Goal: Information Seeking & Learning: Learn about a topic

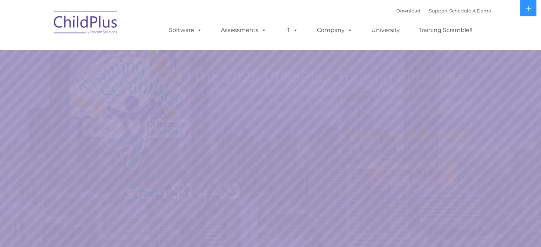
select select "MEDIUM"
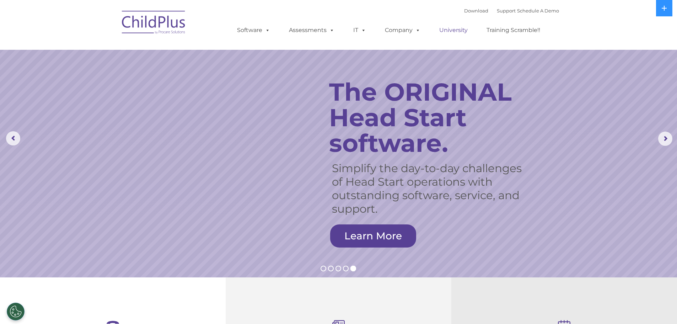
click at [452, 32] on link "University" at bounding box center [453, 30] width 43 height 14
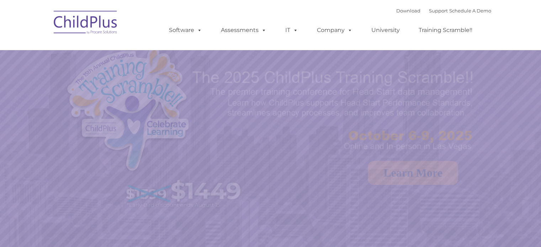
select select "MEDIUM"
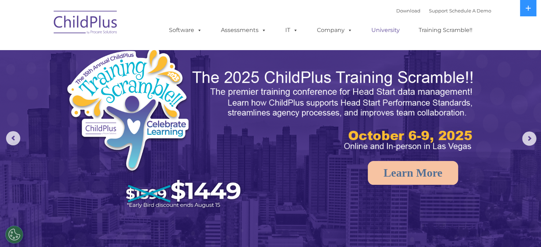
click at [386, 32] on link "University" at bounding box center [385, 30] width 43 height 14
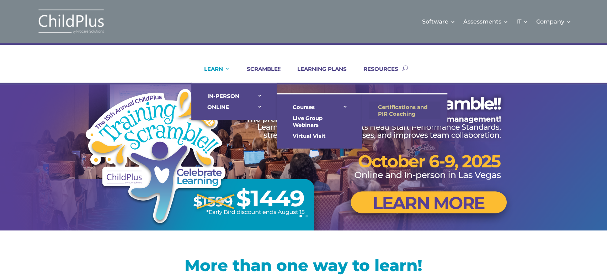
click at [391, 110] on link "Certifications and PIR Coaching" at bounding box center [404, 110] width 71 height 18
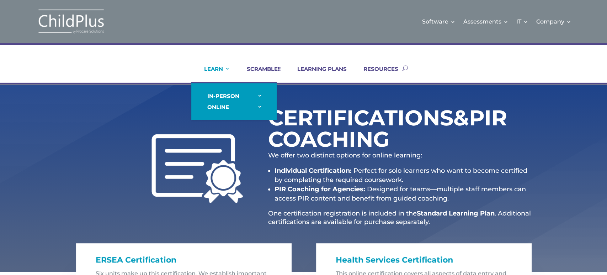
click at [218, 69] on link "LEARN" at bounding box center [212, 73] width 35 height 17
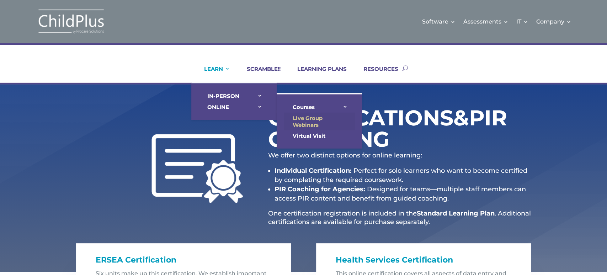
click at [297, 117] on link "Live Group Webinars" at bounding box center [319, 121] width 71 height 18
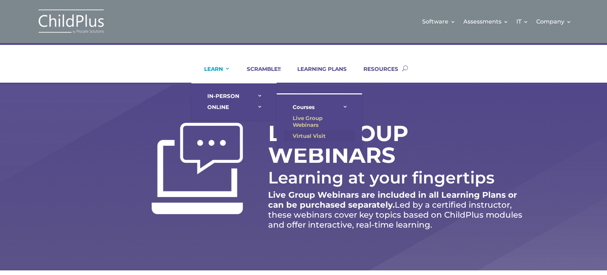
click at [304, 134] on link "Virtual Visit" at bounding box center [319, 135] width 71 height 11
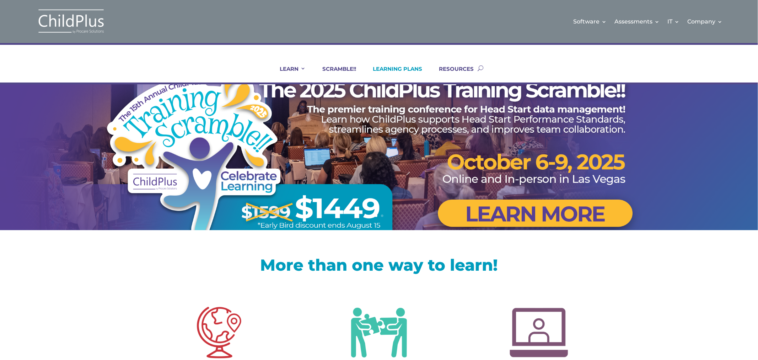
click at [396, 69] on link "LEARNING PLANS" at bounding box center [393, 73] width 58 height 17
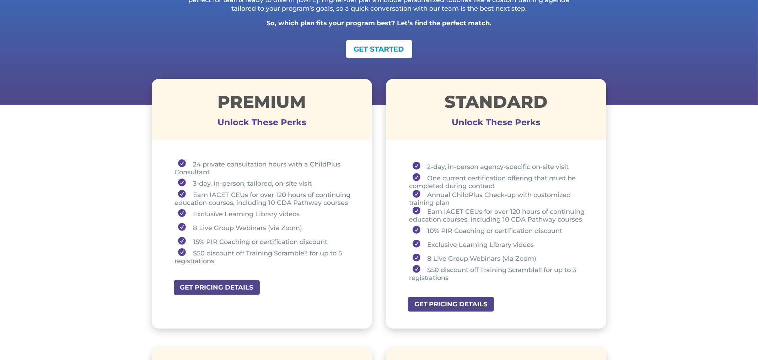
scroll to position [193, 0]
drag, startPoint x: 214, startPoint y: 100, endPoint x: 308, endPoint y: 103, distance: 93.6
click at [308, 103] on h1 "Premium" at bounding box center [262, 104] width 221 height 21
click at [232, 106] on h1 "Premium" at bounding box center [262, 104] width 221 height 21
drag, startPoint x: 214, startPoint y: 103, endPoint x: 306, endPoint y: 111, distance: 92.0
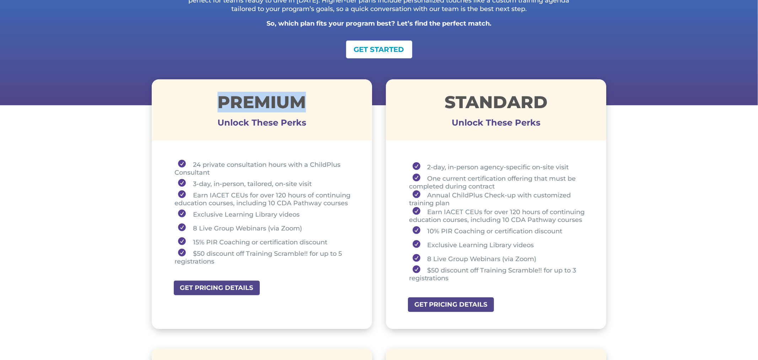
click at [306, 111] on h1 "Premium" at bounding box center [262, 104] width 221 height 21
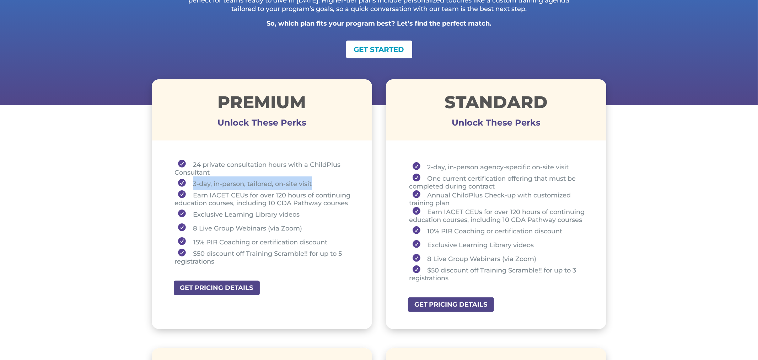
drag, startPoint x: 191, startPoint y: 182, endPoint x: 313, endPoint y: 186, distance: 122.1
click at [313, 186] on li "3-day, in-person, tailored, on-site visit" at bounding box center [265, 183] width 180 height 14
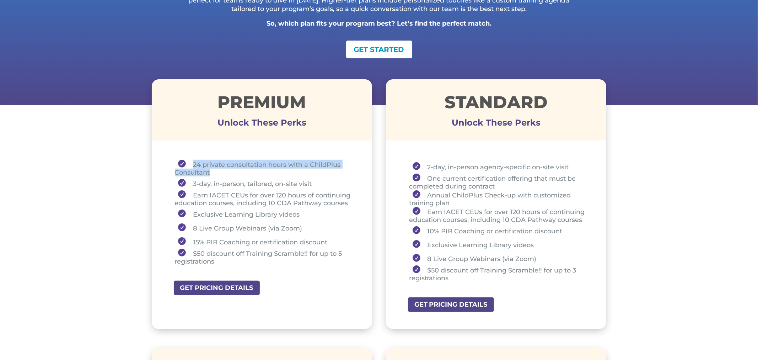
drag, startPoint x: 192, startPoint y: 164, endPoint x: 215, endPoint y: 171, distance: 24.4
click at [215, 171] on li "24 private consultation hours with a ChildPlus Consultant" at bounding box center [265, 168] width 180 height 17
click at [190, 164] on li "24 private consultation hours with a ChildPlus Consultant" at bounding box center [265, 168] width 180 height 17
drag, startPoint x: 191, startPoint y: 163, endPoint x: 215, endPoint y: 173, distance: 26.0
click at [215, 173] on li "24 private consultation hours with a ChildPlus Consultant" at bounding box center [265, 168] width 180 height 17
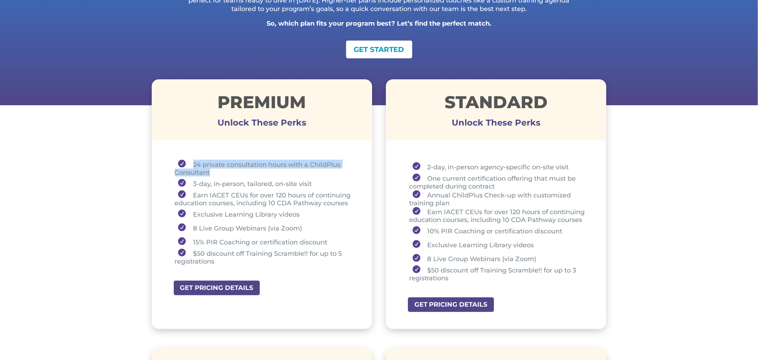
click at [212, 170] on li "24 private consultation hours with a ChildPlus Consultant" at bounding box center [265, 168] width 180 height 17
drag, startPoint x: 196, startPoint y: 162, endPoint x: 209, endPoint y: 170, distance: 15.4
click at [209, 170] on li "24 private consultation hours with a ChildPlus Consultant" at bounding box center [265, 168] width 180 height 17
click at [225, 176] on li "3-day, in-person, tailored, on-site visit" at bounding box center [265, 183] width 180 height 14
drag, startPoint x: 188, startPoint y: 162, endPoint x: 316, endPoint y: 178, distance: 129.7
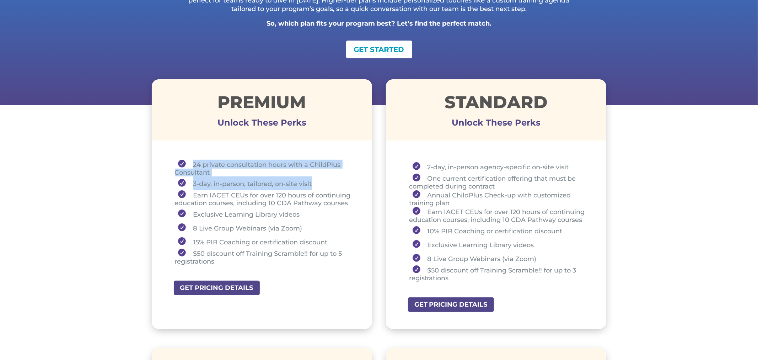
click at [316, 178] on ul "24 private consultation hours with a ChildPlus Consultant 3-day, in-person, tai…" at bounding box center [262, 216] width 185 height 112
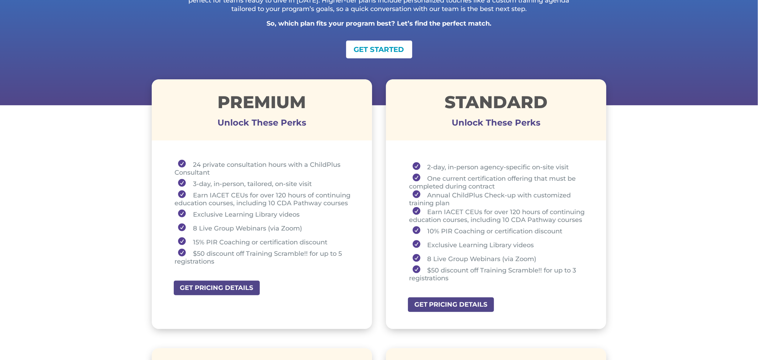
click at [211, 201] on li "Earn IACET CEUs for over 120 hours of continuing education courses, including 1…" at bounding box center [265, 198] width 180 height 17
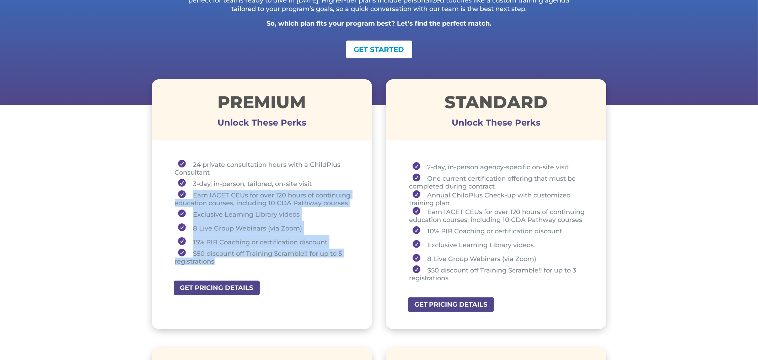
drag, startPoint x: 190, startPoint y: 193, endPoint x: 228, endPoint y: 258, distance: 75.4
click at [228, 258] on ul "24 private consultation hours with a ChildPlus Consultant 3-day, in-person, tai…" at bounding box center [262, 216] width 185 height 112
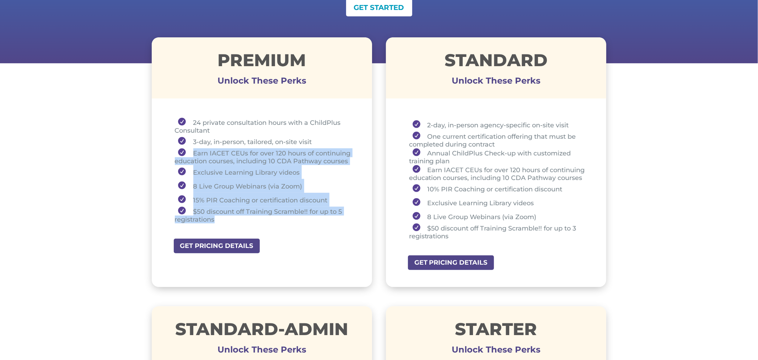
scroll to position [233, 0]
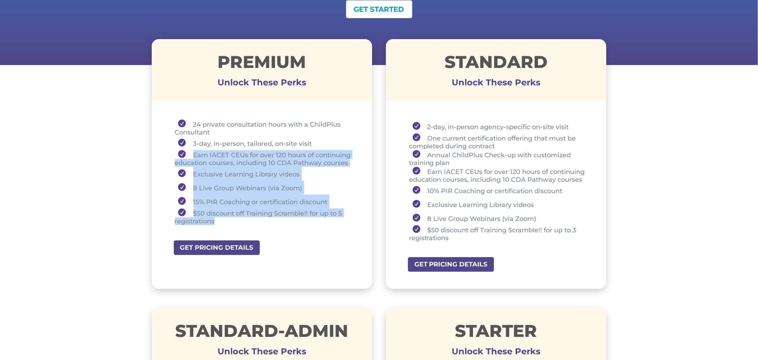
click at [331, 232] on div "24 private consultation hours with a ChildPlus Consultant 3-day, in-person, tai…" at bounding box center [262, 173] width 221 height 133
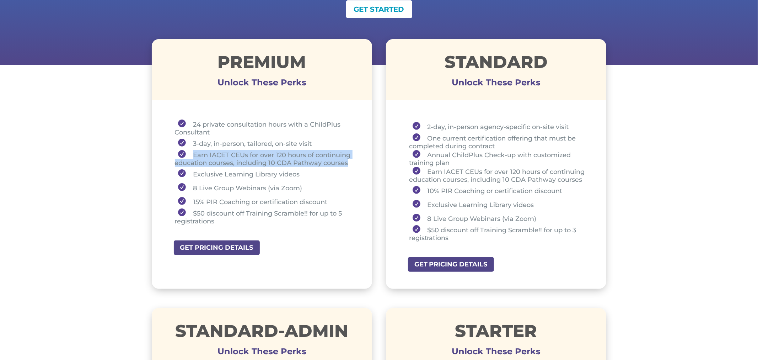
drag, startPoint x: 189, startPoint y: 154, endPoint x: 351, endPoint y: 164, distance: 162.5
click at [351, 164] on li "Earn IACET CEUs for over 120 hours of continuing education courses, including 1…" at bounding box center [265, 158] width 180 height 17
click at [268, 155] on li "Earn IACET CEUs for over 120 hours of continuing education courses, including 1…" at bounding box center [265, 158] width 180 height 17
drag, startPoint x: 238, startPoint y: 162, endPoint x: 350, endPoint y: 161, distance: 111.3
click at [350, 161] on li "Earn IACET CEUs for over 120 hours of continuing education courses, including 1…" at bounding box center [265, 158] width 180 height 17
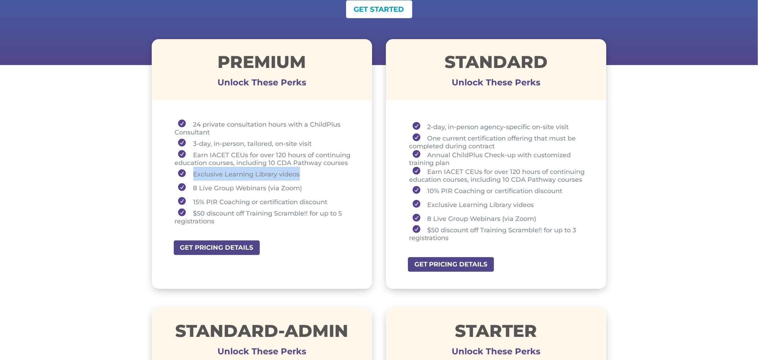
drag, startPoint x: 193, startPoint y: 172, endPoint x: 301, endPoint y: 172, distance: 108.5
click at [301, 172] on li "Exclusive Learning Library videos" at bounding box center [265, 174] width 180 height 14
click at [226, 182] on li "8 Live Group Webinars (via Zoom)" at bounding box center [265, 188] width 180 height 14
drag, startPoint x: 191, startPoint y: 183, endPoint x: 303, endPoint y: 183, distance: 111.7
click at [303, 183] on li "8 Live Group Webinars (via Zoom)" at bounding box center [265, 188] width 180 height 14
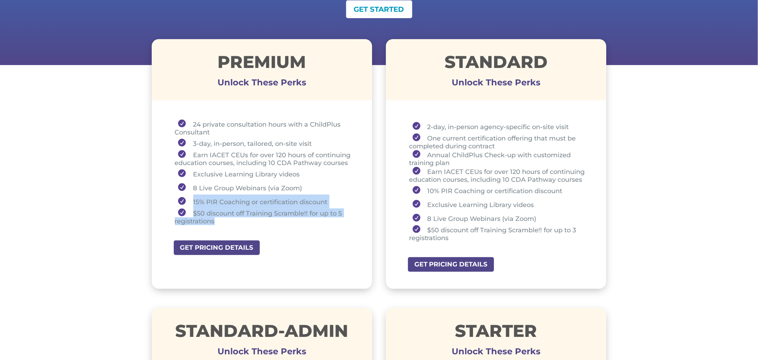
drag, startPoint x: 192, startPoint y: 198, endPoint x: 217, endPoint y: 216, distance: 30.4
click at [217, 216] on ul "24 private consultation hours with a ChildPlus Consultant 3-day, in-person, tai…" at bounding box center [262, 175] width 185 height 112
click at [262, 200] on li "15% PIR Coaching or certification discount" at bounding box center [265, 202] width 180 height 14
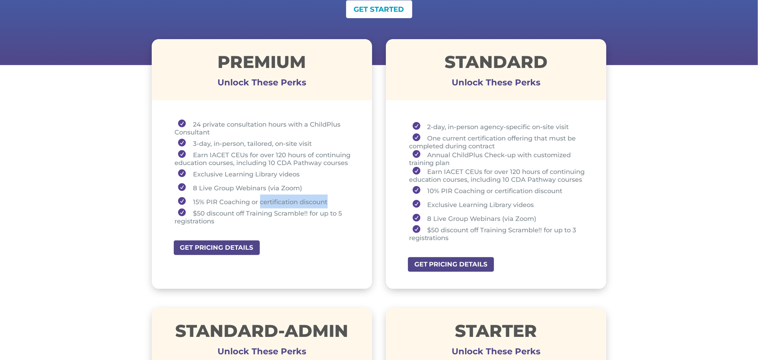
drag, startPoint x: 260, startPoint y: 200, endPoint x: 335, endPoint y: 200, distance: 75.0
click at [335, 200] on li "15% PIR Coaching or certification discount" at bounding box center [265, 202] width 180 height 14
click at [298, 226] on ul "24 private consultation hours with a ChildPlus Consultant 3-day, in-person, tai…" at bounding box center [262, 175] width 185 height 112
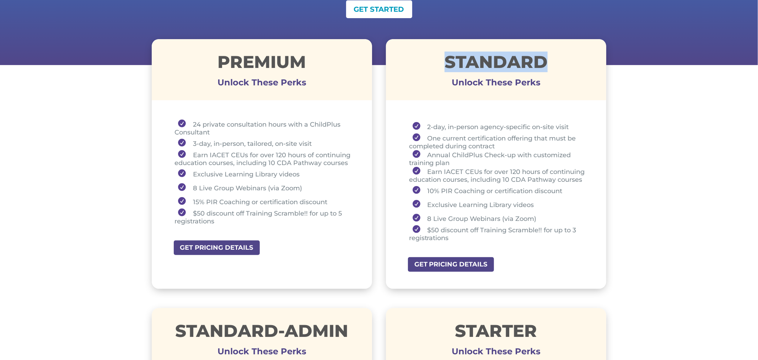
drag, startPoint x: 441, startPoint y: 63, endPoint x: 547, endPoint y: 61, distance: 105.6
click at [547, 61] on h1 "STANDARD" at bounding box center [496, 63] width 221 height 21
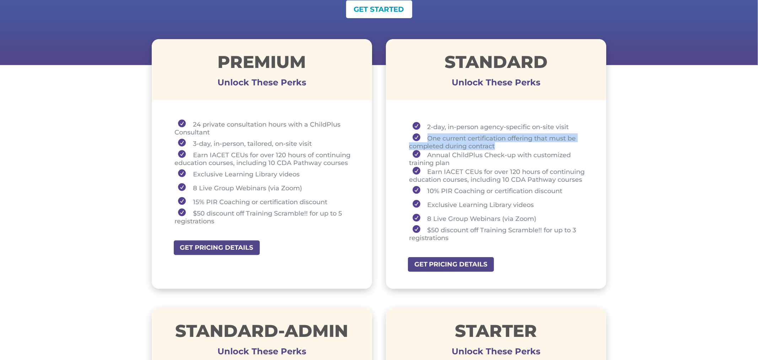
drag, startPoint x: 427, startPoint y: 137, endPoint x: 504, endPoint y: 145, distance: 77.5
click at [504, 145] on li "One current certification offering that must be completed during contract" at bounding box center [499, 141] width 180 height 17
click at [479, 62] on h1 "STANDARD" at bounding box center [496, 63] width 221 height 21
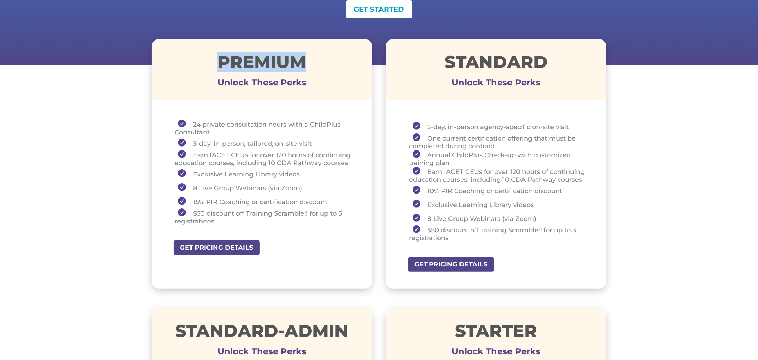
drag, startPoint x: 214, startPoint y: 61, endPoint x: 307, endPoint y: 53, distance: 92.5
click at [307, 53] on h1 "Premium" at bounding box center [262, 63] width 221 height 21
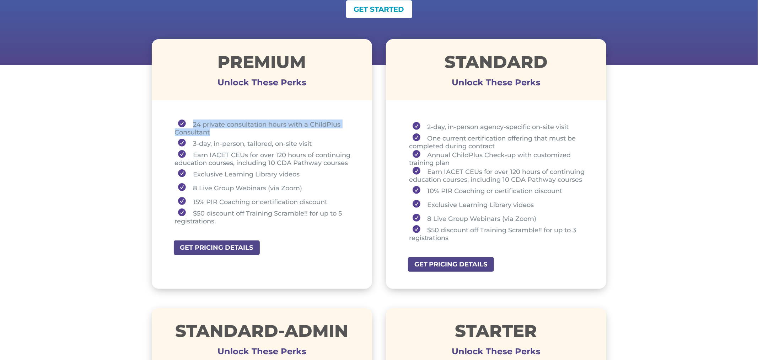
drag, startPoint x: 193, startPoint y: 123, endPoint x: 215, endPoint y: 129, distance: 23.0
click at [215, 129] on li "24 private consultation hours with a ChildPlus Consultant" at bounding box center [265, 127] width 180 height 17
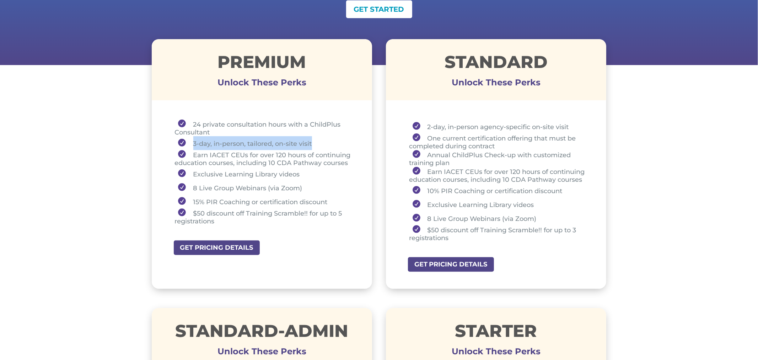
drag, startPoint x: 197, startPoint y: 143, endPoint x: 343, endPoint y: 144, distance: 146.2
click at [343, 144] on li "3-day, in-person, tailored, on-site visit" at bounding box center [265, 143] width 180 height 14
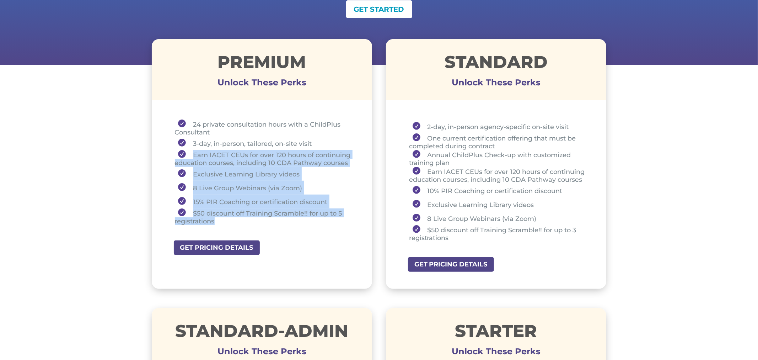
drag, startPoint x: 192, startPoint y: 149, endPoint x: 226, endPoint y: 218, distance: 77.1
click at [225, 218] on ul "24 private consultation hours with a ChildPlus Consultant 3-day, in-person, tai…" at bounding box center [262, 175] width 185 height 112
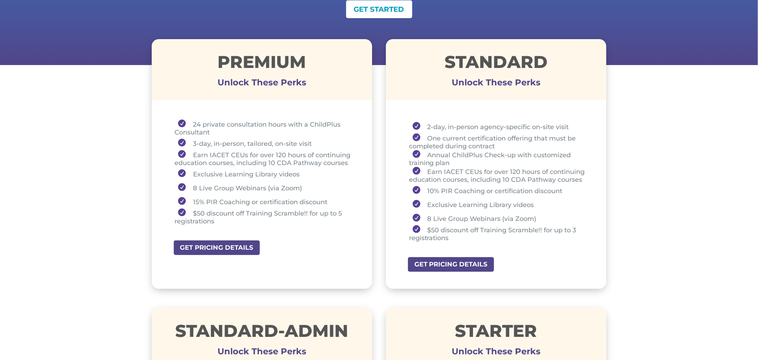
click at [447, 63] on h1 "STANDARD" at bounding box center [496, 63] width 221 height 21
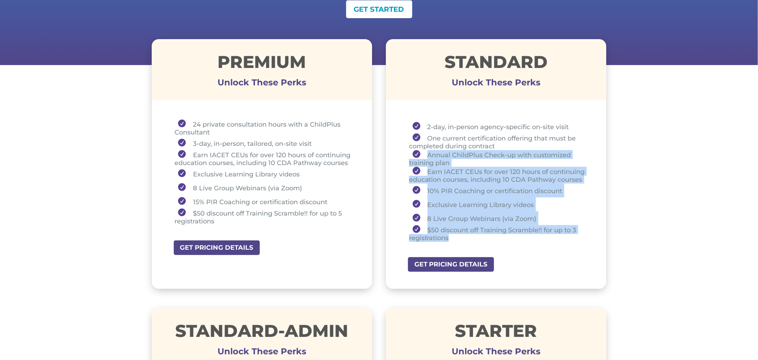
drag, startPoint x: 427, startPoint y: 154, endPoint x: 464, endPoint y: 233, distance: 88.1
click at [464, 233] on ul "2-day, in-person agency-specific on-site visit One current certification offeri…" at bounding box center [496, 183] width 185 height 129
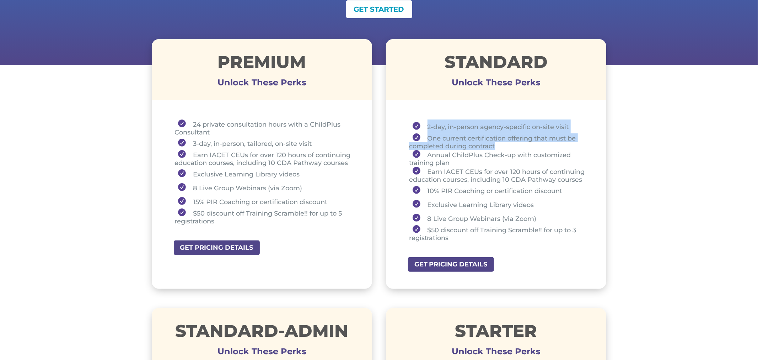
drag, startPoint x: 425, startPoint y: 126, endPoint x: 500, endPoint y: 142, distance: 75.9
click at [500, 142] on ul "2-day, in-person agency-specific on-site visit One current certification offeri…" at bounding box center [496, 183] width 185 height 129
click at [446, 134] on li "One current certification offering that must be completed during contract" at bounding box center [499, 141] width 180 height 17
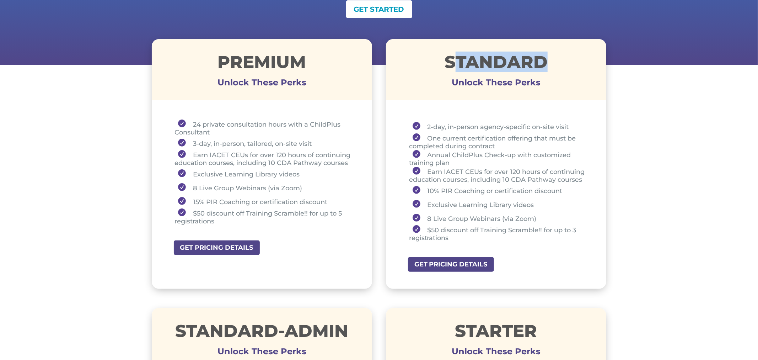
drag, startPoint x: 456, startPoint y: 60, endPoint x: 537, endPoint y: 70, distance: 82.4
click at [542, 68] on h1 "STANDARD" at bounding box center [496, 63] width 221 height 21
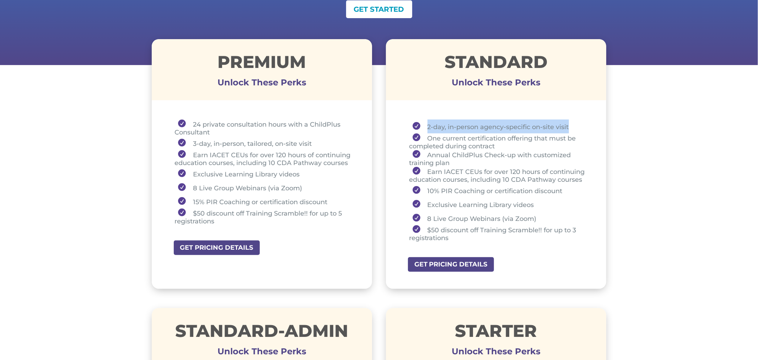
drag, startPoint x: 428, startPoint y: 125, endPoint x: 569, endPoint y: 129, distance: 141.2
click at [569, 129] on li "2-day, in-person agency-specific on-site visit" at bounding box center [499, 126] width 180 height 14
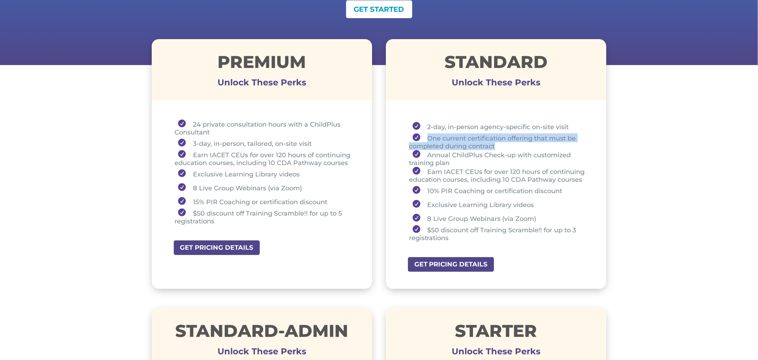
drag, startPoint x: 426, startPoint y: 138, endPoint x: 499, endPoint y: 146, distance: 73.4
click at [499, 146] on li "One current certification offering that must be completed during contract" at bounding box center [499, 141] width 180 height 17
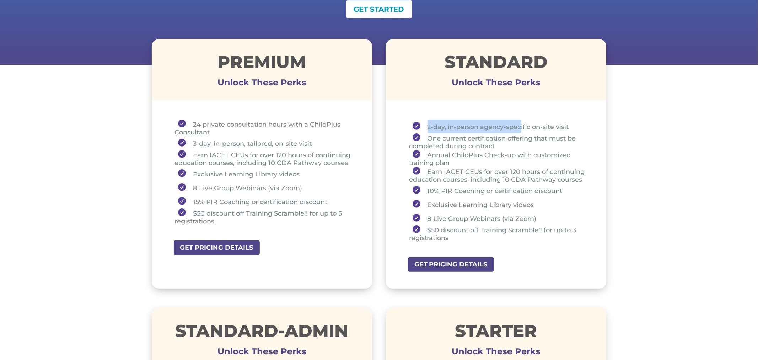
drag, startPoint x: 428, startPoint y: 126, endPoint x: 521, endPoint y: 119, distance: 93.1
click at [521, 119] on li "2-day, in-person agency-specific on-site visit" at bounding box center [499, 126] width 180 height 14
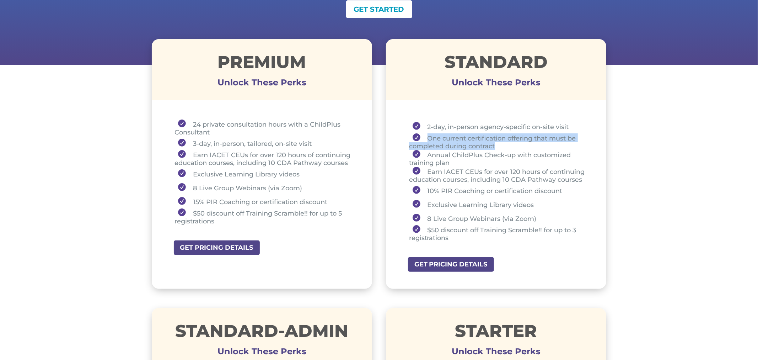
drag, startPoint x: 426, startPoint y: 138, endPoint x: 503, endPoint y: 145, distance: 77.5
click at [503, 145] on li "One current certification offering that must be completed during contract" at bounding box center [499, 141] width 180 height 17
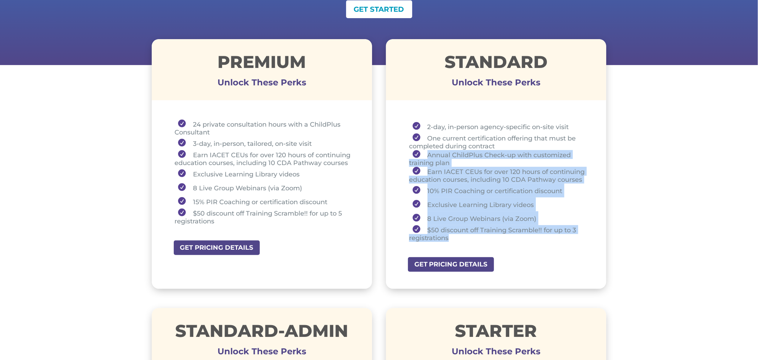
drag, startPoint x: 425, startPoint y: 154, endPoint x: 481, endPoint y: 232, distance: 96.6
click at [481, 232] on ul "2-day, in-person agency-specific on-site visit One current certification offeri…" at bounding box center [496, 183] width 185 height 129
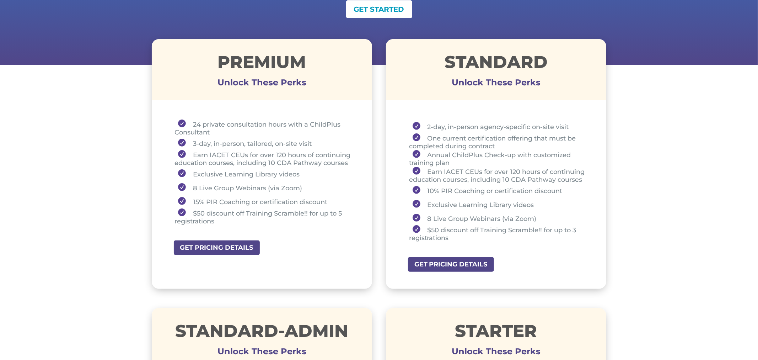
click at [479, 133] on li "One current certification offering that must be completed during contract" at bounding box center [499, 141] width 180 height 17
drag, startPoint x: 429, startPoint y: 139, endPoint x: 509, endPoint y: 145, distance: 80.2
click at [509, 145] on li "One current certification offering that must be completed during contract" at bounding box center [499, 141] width 180 height 17
drag, startPoint x: 441, startPoint y: 60, endPoint x: 548, endPoint y: 59, distance: 106.7
click at [548, 59] on h1 "STANDARD" at bounding box center [496, 63] width 221 height 21
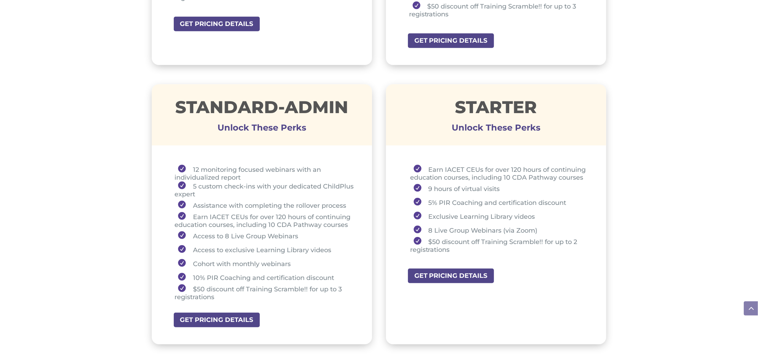
scroll to position [458, 0]
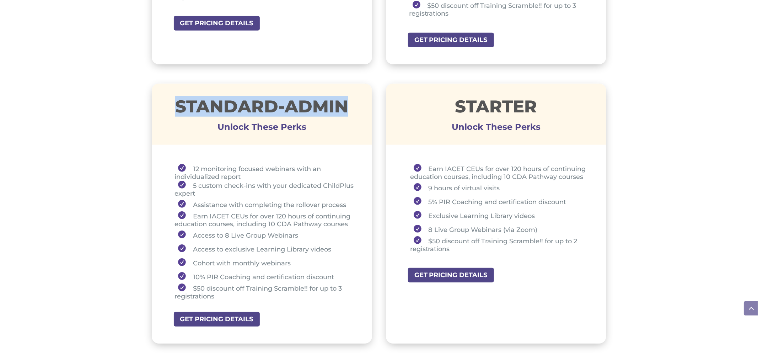
drag, startPoint x: 175, startPoint y: 104, endPoint x: 349, endPoint y: 97, distance: 174.0
click at [349, 98] on h1 "STANDARD-ADMIN" at bounding box center [262, 108] width 221 height 21
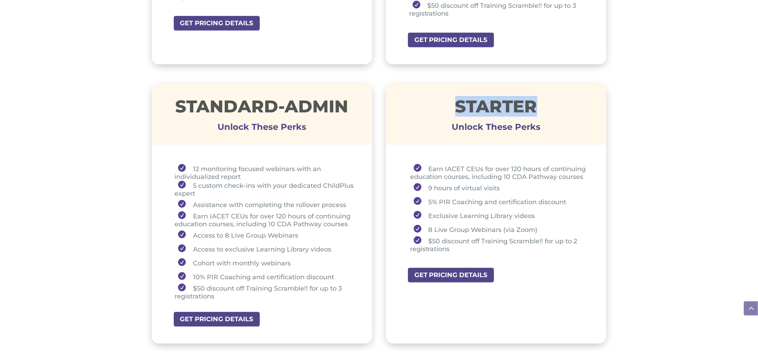
drag, startPoint x: 443, startPoint y: 102, endPoint x: 551, endPoint y: 97, distance: 108.6
click at [551, 98] on h1 "STARTER" at bounding box center [496, 108] width 221 height 21
drag, startPoint x: 428, startPoint y: 187, endPoint x: 459, endPoint y: 181, distance: 31.7
click at [459, 181] on li "9 hours of virtual visits" at bounding box center [499, 188] width 179 height 14
click at [433, 169] on li "Earn IACET CEUs for over 120 hours of continuing education courses, including 1…" at bounding box center [499, 172] width 179 height 17
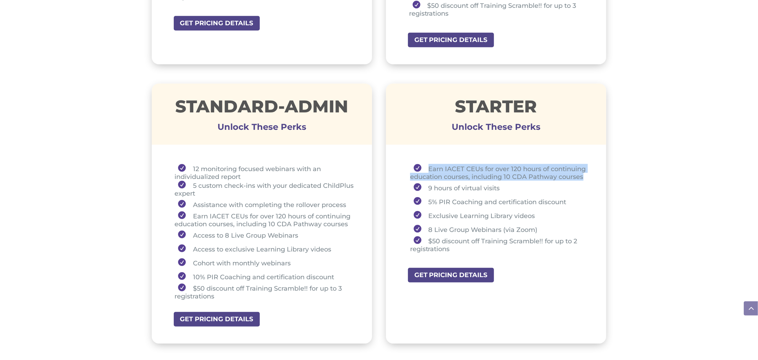
drag, startPoint x: 427, startPoint y: 165, endPoint x: 588, endPoint y: 171, distance: 160.8
click at [588, 171] on li "Earn IACET CEUs for over 120 hours of continuing education courses, including 1…" at bounding box center [499, 172] width 179 height 17
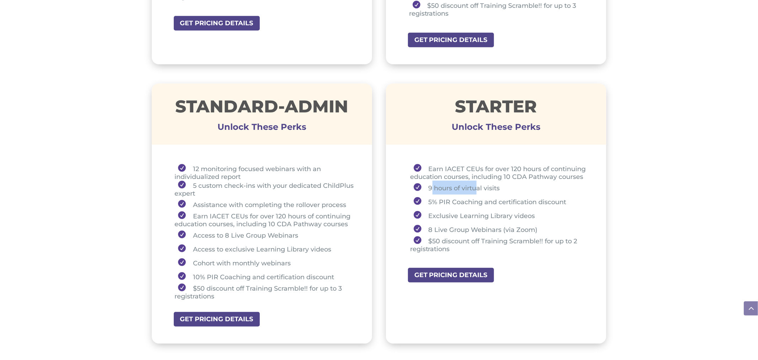
drag, startPoint x: 431, startPoint y: 184, endPoint x: 449, endPoint y: 183, distance: 18.5
click at [480, 181] on li "9 hours of virtual visits" at bounding box center [499, 188] width 179 height 14
click at [440, 186] on li "9 hours of virtual visits" at bounding box center [499, 188] width 179 height 14
drag, startPoint x: 426, startPoint y: 184, endPoint x: 504, endPoint y: 187, distance: 77.9
click at [504, 187] on li "9 hours of virtual visits" at bounding box center [499, 188] width 179 height 14
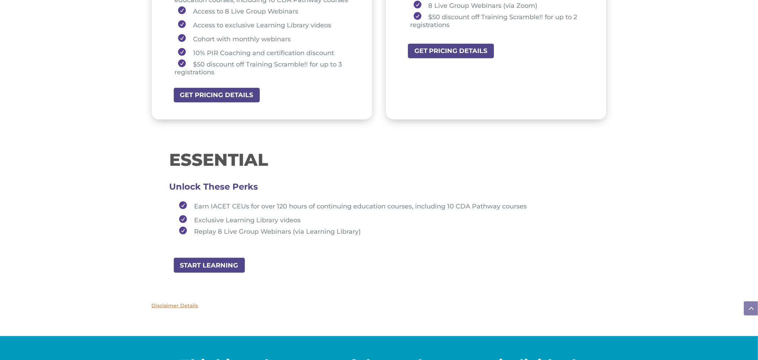
scroll to position [683, 0]
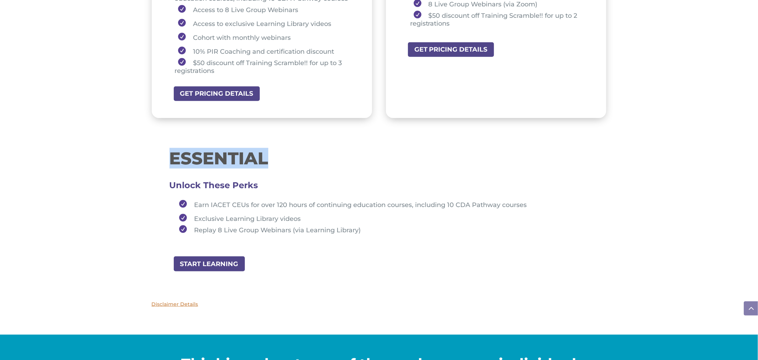
drag, startPoint x: 168, startPoint y: 157, endPoint x: 279, endPoint y: 155, distance: 111.0
click at [279, 155] on div "ESSENTIAL Unlock These Perks Earn IACET CEUs for over 120 hours of continuing e…" at bounding box center [379, 196] width 455 height 118
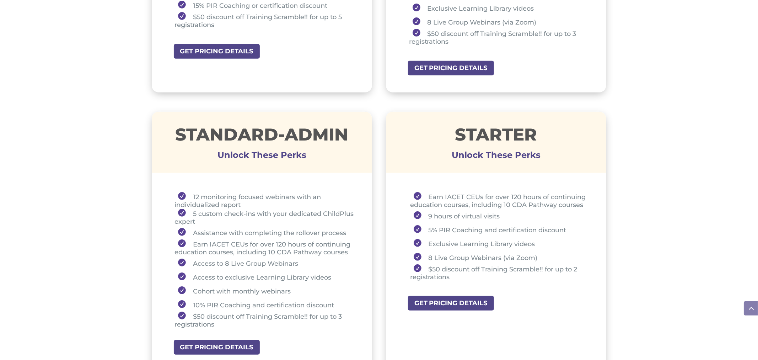
scroll to position [426, 0]
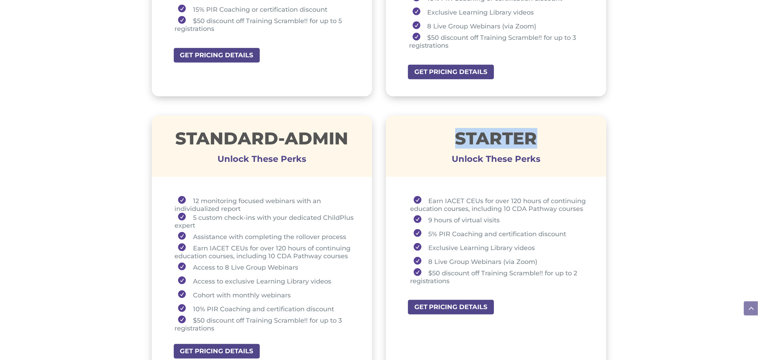
drag, startPoint x: 457, startPoint y: 132, endPoint x: 545, endPoint y: 130, distance: 88.6
click at [545, 130] on h1 "STARTER" at bounding box center [496, 140] width 221 height 21
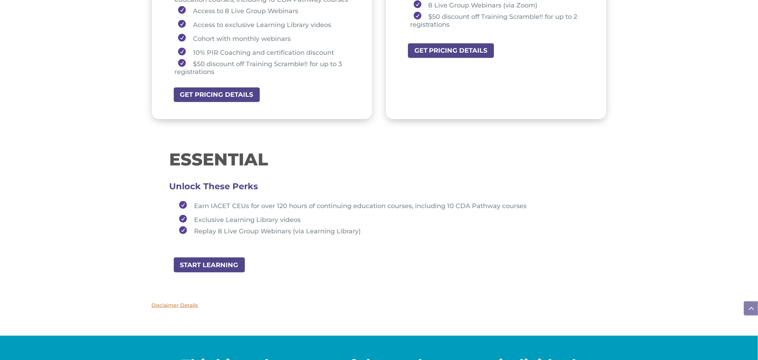
scroll to position [683, 0]
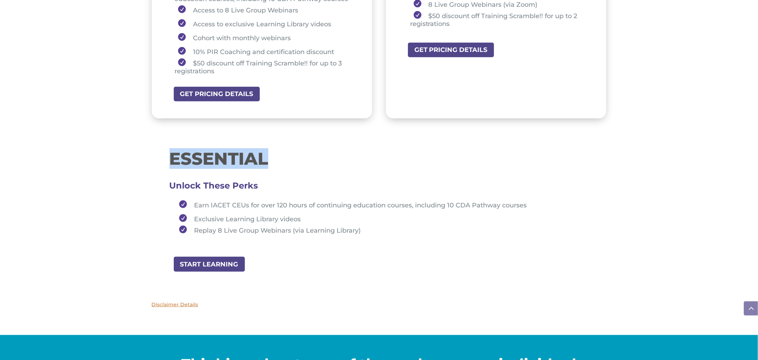
drag, startPoint x: 173, startPoint y: 155, endPoint x: 281, endPoint y: 159, distance: 107.8
click at [281, 159] on h1 "ESSENTIAL" at bounding box center [380, 160] width 420 height 21
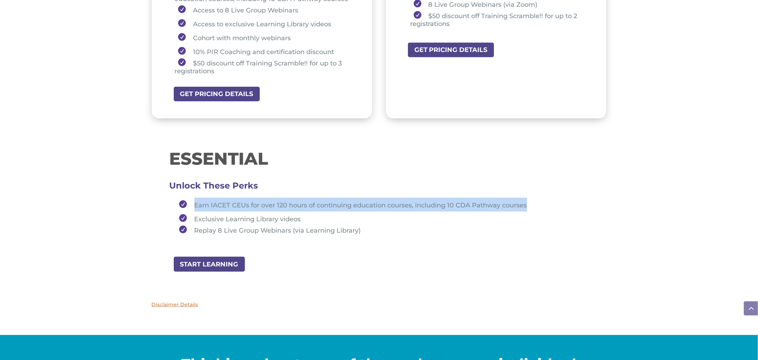
drag, startPoint x: 194, startPoint y: 200, endPoint x: 531, endPoint y: 203, distance: 336.4
click at [531, 203] on li "Earn IACET CEUs for over 120 hours of continuing education courses, including 1…" at bounding box center [382, 205] width 413 height 14
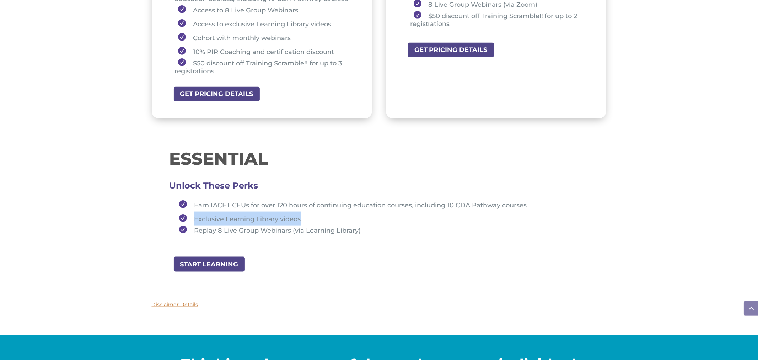
drag, startPoint x: 195, startPoint y: 214, endPoint x: 303, endPoint y: 209, distance: 108.6
click at [303, 212] on li "Exclusive Learning Library videos" at bounding box center [382, 219] width 413 height 14
drag, startPoint x: 196, startPoint y: 226, endPoint x: 218, endPoint y: 223, distance: 22.2
click at [218, 225] on li "Replay 8 Live Group Webinars (via Learning Library)" at bounding box center [382, 229] width 413 height 9
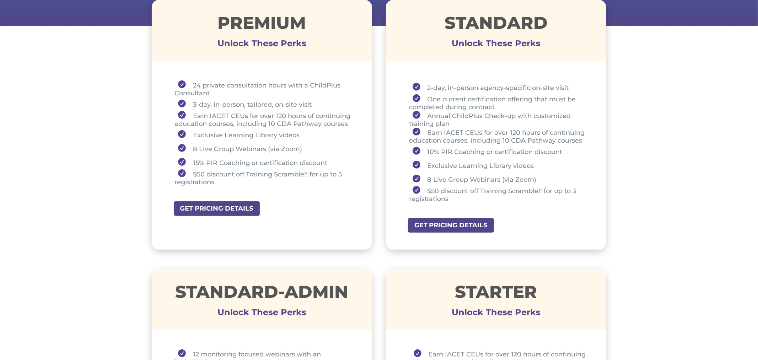
scroll to position [273, 0]
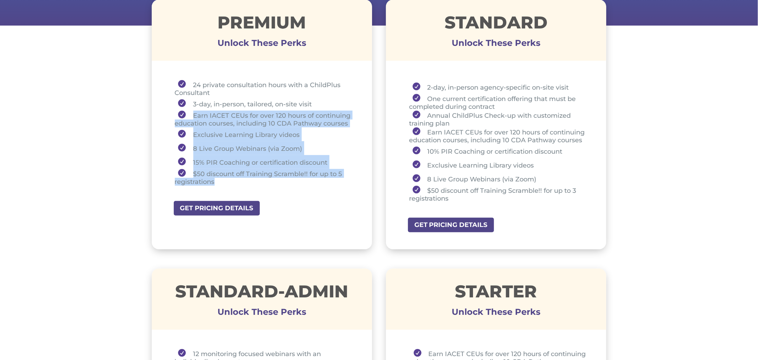
drag, startPoint x: 192, startPoint y: 114, endPoint x: 230, endPoint y: 178, distance: 73.8
click at [230, 178] on ul "24 private consultation hours with a ChildPlus Consultant 3-day, in-person, tai…" at bounding box center [262, 136] width 185 height 112
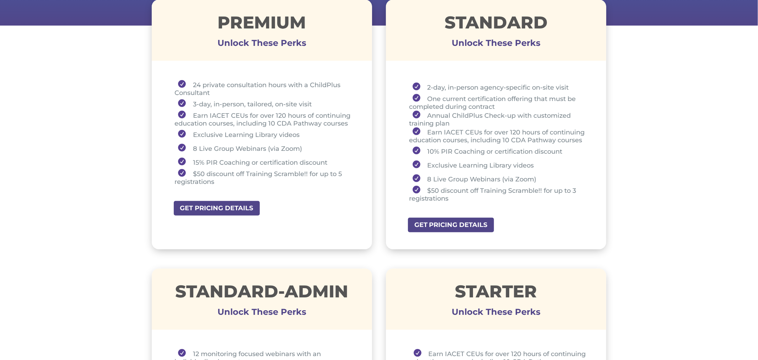
click at [380, 158] on div "Premium Unlock These Perks 24 private consultation hours with a ChildPlus Consu…" at bounding box center [379, 124] width 455 height 269
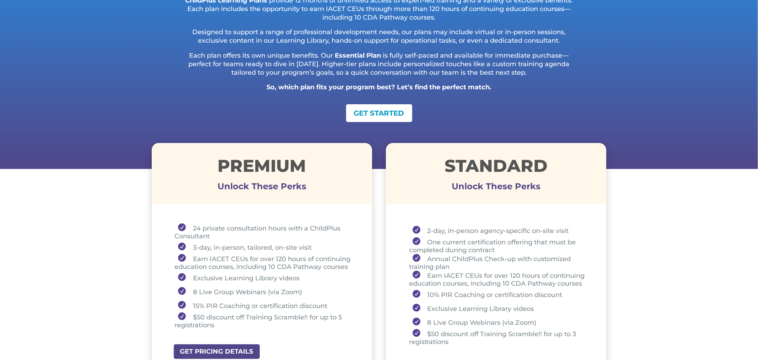
scroll to position [130, 0]
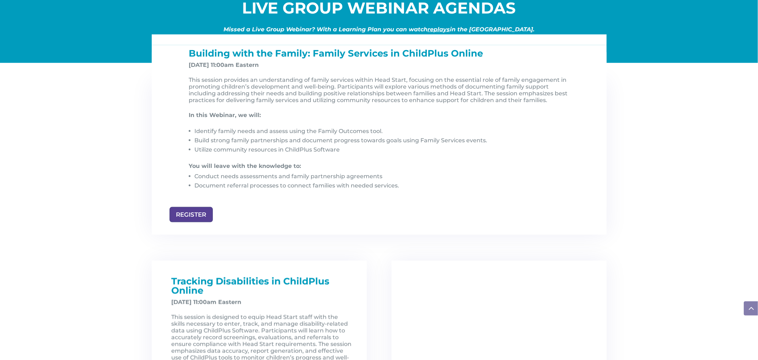
scroll to position [735, 0]
drag, startPoint x: 189, startPoint y: 55, endPoint x: 341, endPoint y: 57, distance: 151.8
click at [341, 57] on span "Building with the Family: Family Services in ChildPlus Online" at bounding box center [336, 52] width 294 height 11
drag, startPoint x: 189, startPoint y: 65, endPoint x: 205, endPoint y: 63, distance: 15.8
click at [205, 63] on strong "Nov 7, 2025, at 11:00am Eastern" at bounding box center [224, 64] width 70 height 7
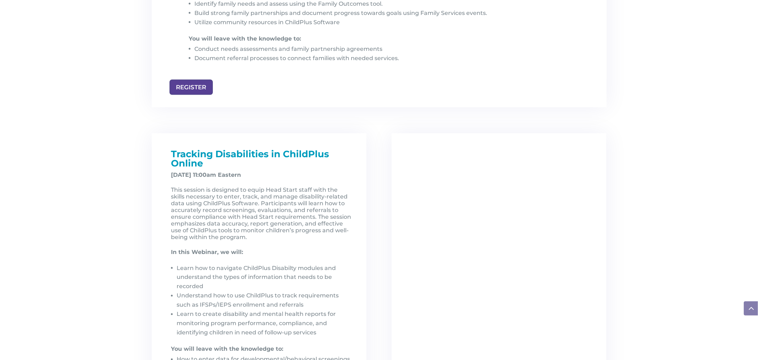
scroll to position [863, 0]
drag, startPoint x: 171, startPoint y: 155, endPoint x: 274, endPoint y: 148, distance: 103.0
click at [274, 148] on span "Tracking Disabilities in ChildPlus Online" at bounding box center [250, 157] width 158 height 21
drag, startPoint x: 171, startPoint y: 176, endPoint x: 208, endPoint y: 174, distance: 36.7
click at [208, 174] on strong "December 5, 2025, at 11:00am Eastern" at bounding box center [206, 173] width 70 height 7
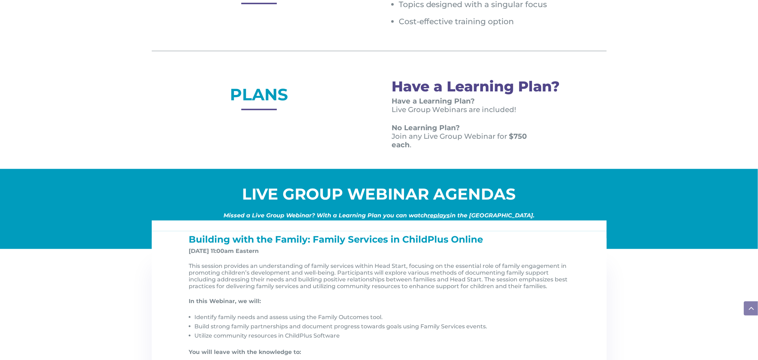
scroll to position [547, 0]
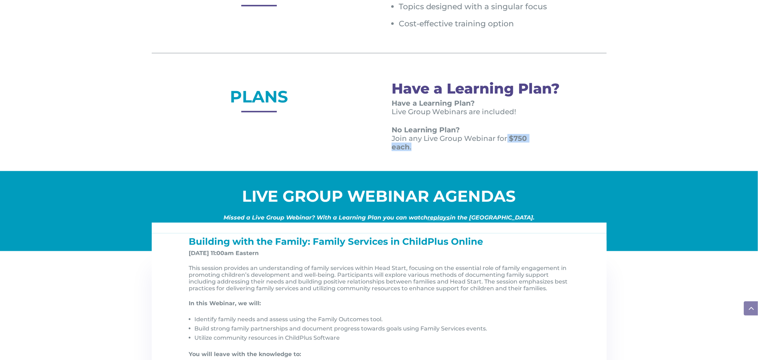
drag, startPoint x: 506, startPoint y: 137, endPoint x: 507, endPoint y: 144, distance: 7.3
click at [507, 144] on p "No Learning Plan? Join any Live Group Webinar for $750 each ." at bounding box center [469, 139] width 155 height 26
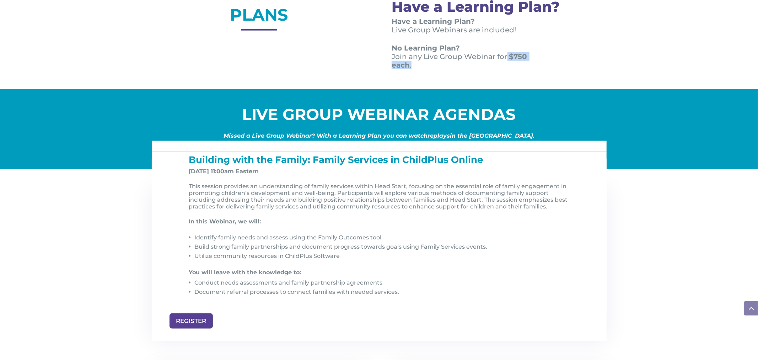
scroll to position [628, 0]
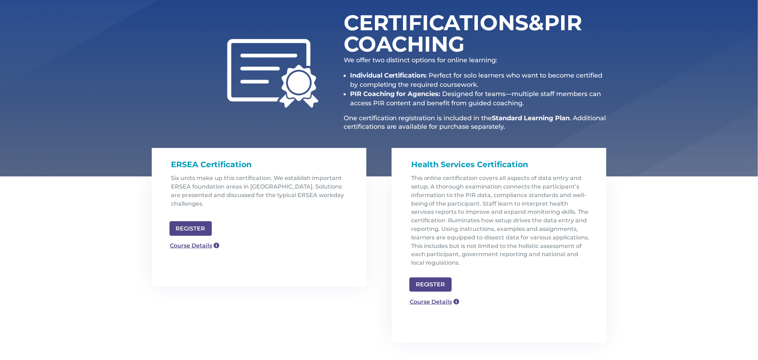
scroll to position [96, 0]
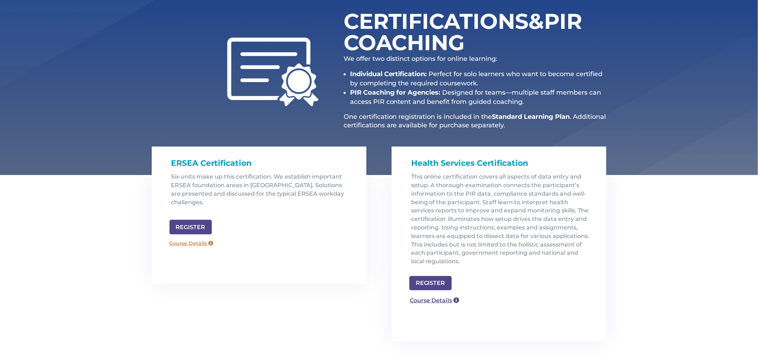
click at [198, 238] on link "Course Details" at bounding box center [191, 243] width 51 height 11
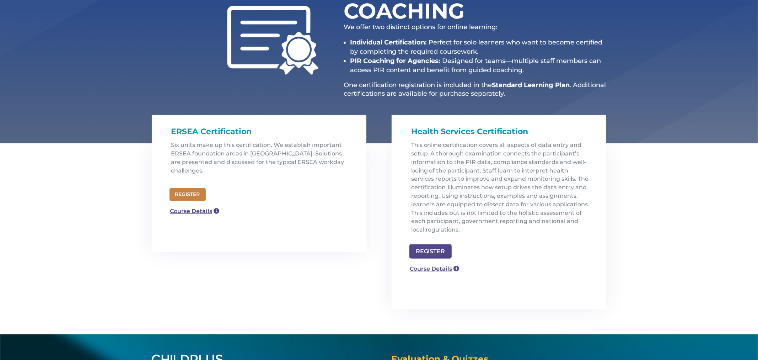
scroll to position [128, 0]
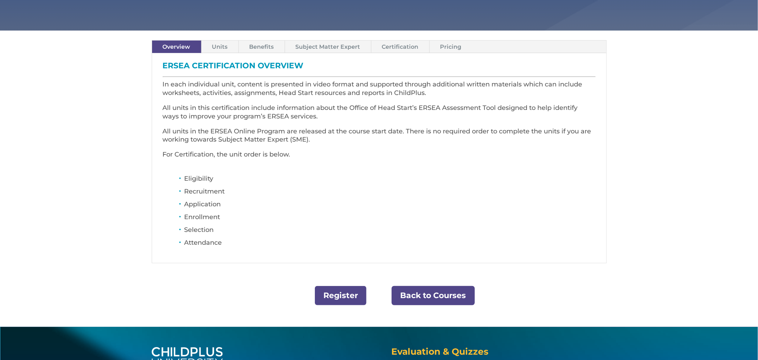
scroll to position [191, 0]
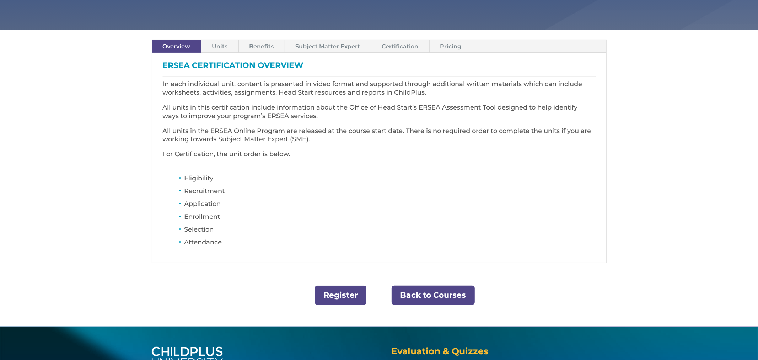
click at [222, 46] on link "Units" at bounding box center [220, 46] width 37 height 12
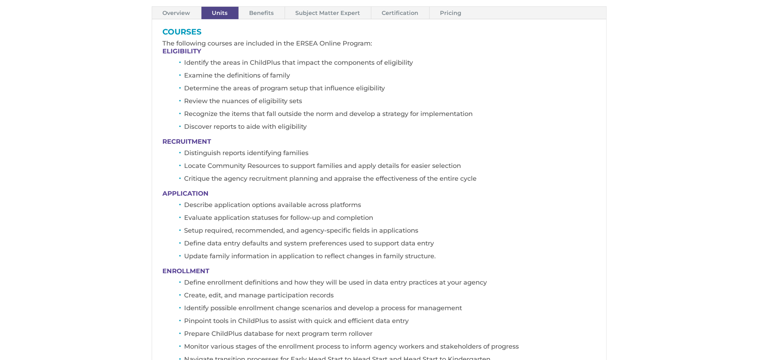
scroll to position [225, 0]
drag, startPoint x: 164, startPoint y: 52, endPoint x: 201, endPoint y: 49, distance: 37.4
click at [201, 49] on h4 "ELIGIBILITY" at bounding box center [379, 53] width 433 height 10
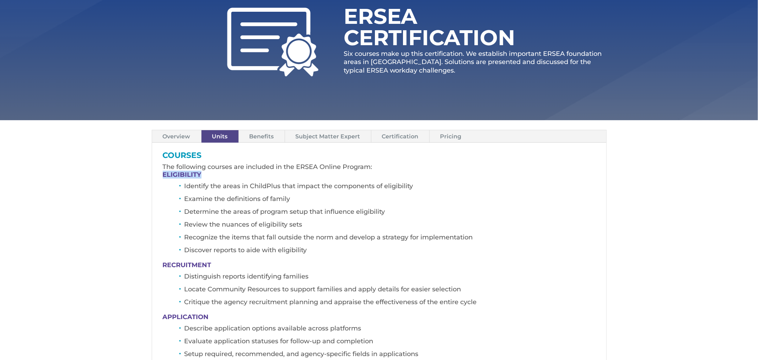
scroll to position [100, 0]
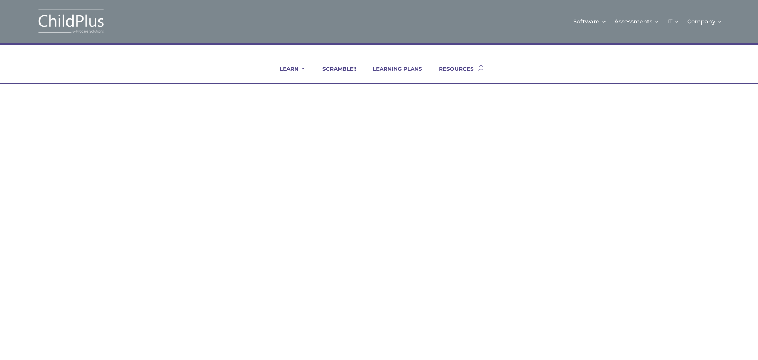
scroll to position [126, 0]
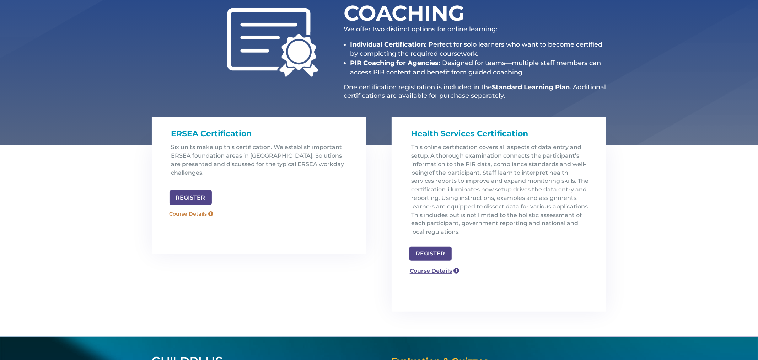
click at [198, 208] on link "Course Details" at bounding box center [191, 213] width 51 height 11
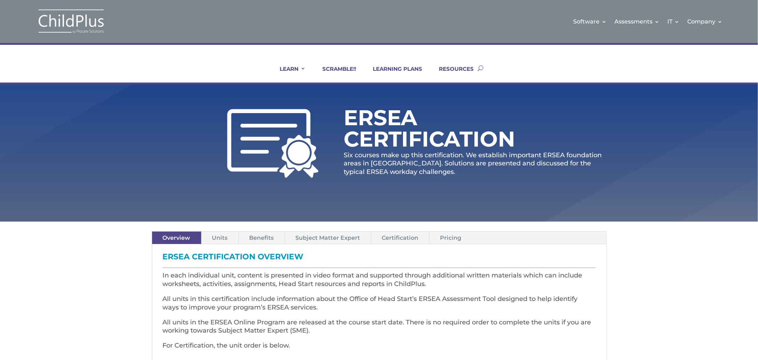
click at [446, 237] on link "Pricing" at bounding box center [451, 237] width 43 height 12
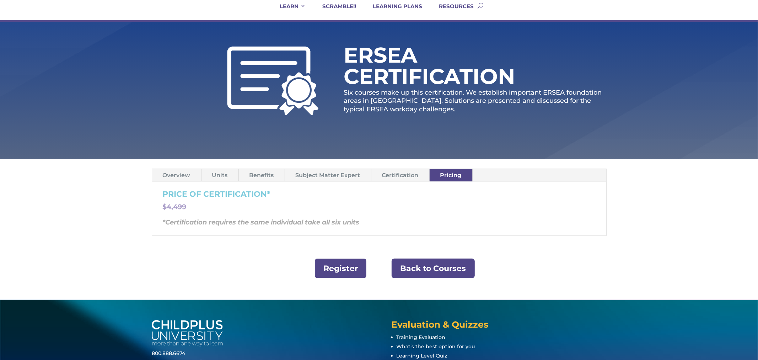
scroll to position [64, 0]
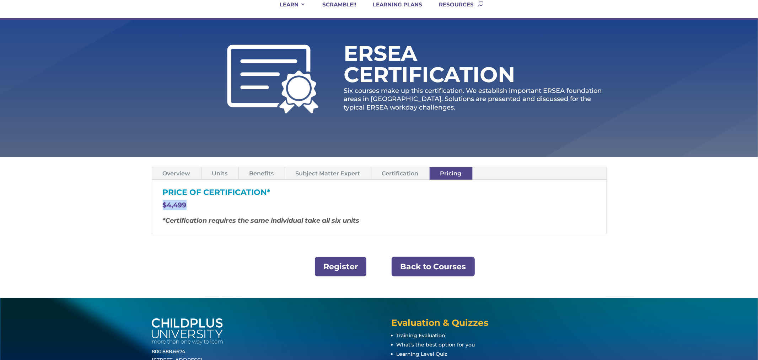
drag, startPoint x: 164, startPoint y: 204, endPoint x: 189, endPoint y: 204, distance: 24.9
click at [189, 204] on div "PRICE OF CERTIFICATION* $4,499 *Certification requires the same individual take…" at bounding box center [379, 207] width 454 height 54
click at [406, 262] on link "Back to Courses" at bounding box center [433, 267] width 83 height 20
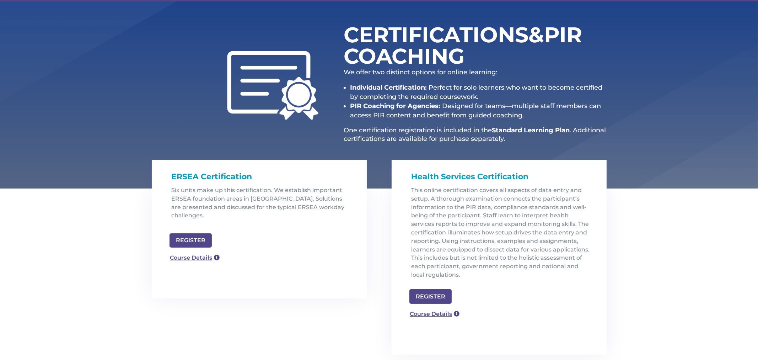
scroll to position [97, 0]
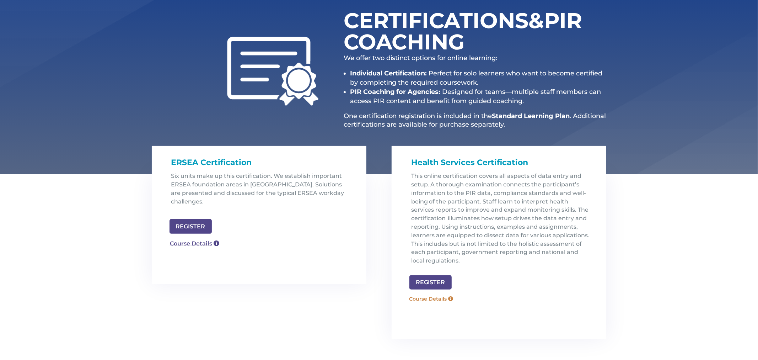
click at [439, 298] on link "Course Details" at bounding box center [431, 298] width 51 height 11
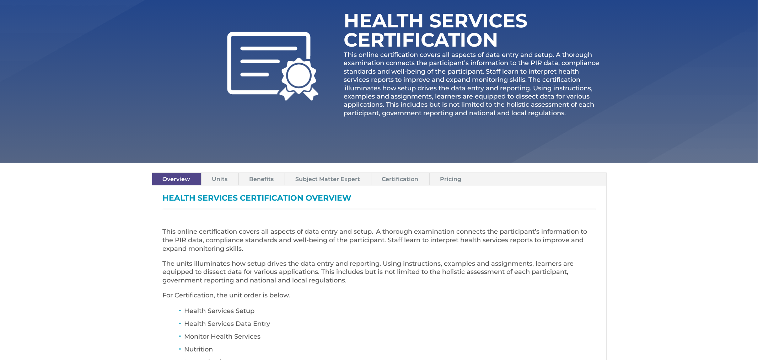
click at [448, 180] on link "Pricing" at bounding box center [451, 179] width 43 height 12
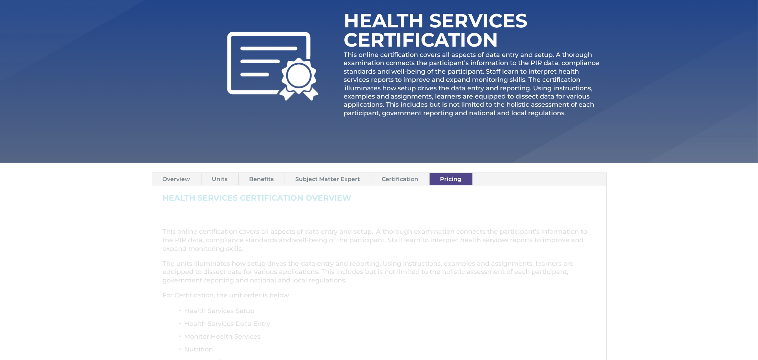
scroll to position [158, 0]
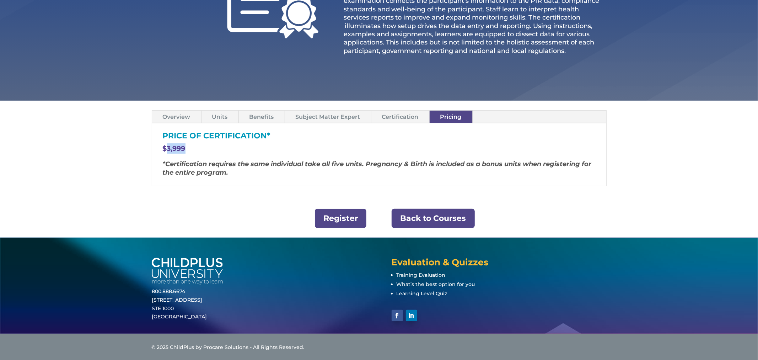
drag, startPoint x: 165, startPoint y: 148, endPoint x: 187, endPoint y: 147, distance: 21.4
click at [187, 147] on p "$3,999" at bounding box center [379, 151] width 433 height 17
click at [443, 218] on link "Back to Courses" at bounding box center [433, 219] width 83 height 20
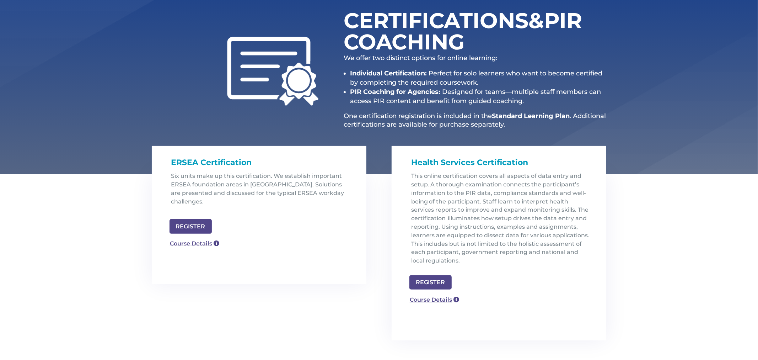
scroll to position [96, 0]
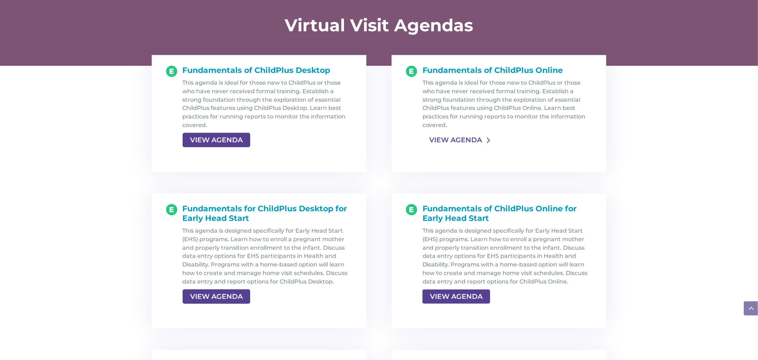
scroll to position [736, 0]
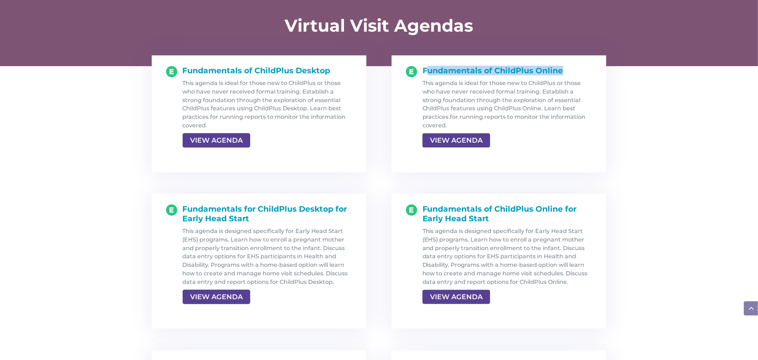
drag, startPoint x: 427, startPoint y: 69, endPoint x: 567, endPoint y: 66, distance: 139.8
click at [567, 66] on h1 "Fundamentals of ChildPlus Online" at bounding box center [508, 72] width 170 height 13
click at [437, 66] on span "Fundamentals of ChildPlus Online" at bounding box center [493, 71] width 141 height 10
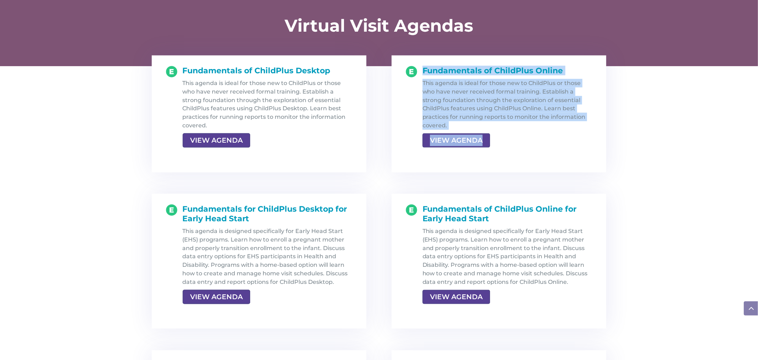
drag, startPoint x: 421, startPoint y: 68, endPoint x: 566, endPoint y: 62, distance: 145.6
click at [566, 58] on div "Fundamentals of ChildPlus Online This agenda is ideal for those new to ChildPlu…" at bounding box center [499, 113] width 215 height 117
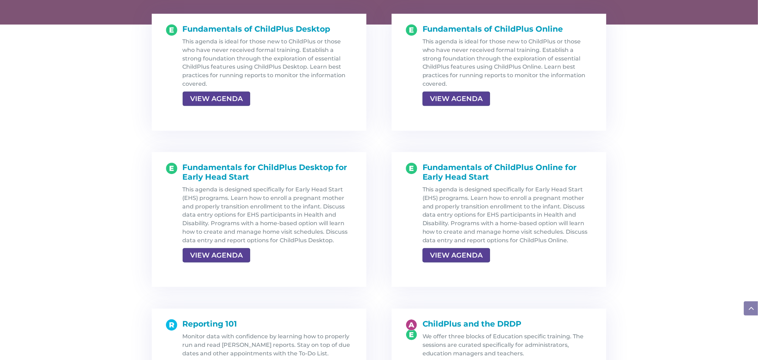
scroll to position [777, 0]
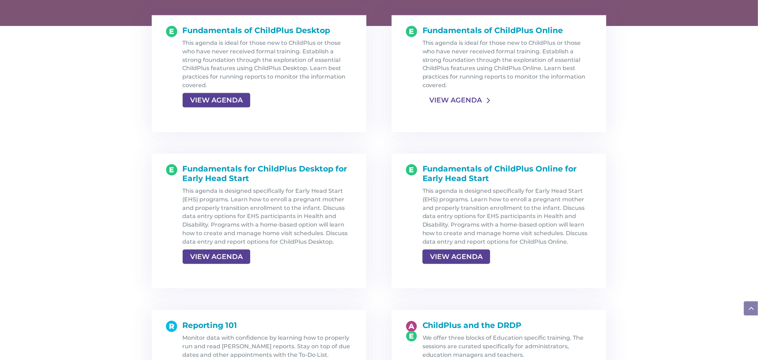
click at [459, 101] on link "VIEW AGENDA" at bounding box center [456, 100] width 66 height 13
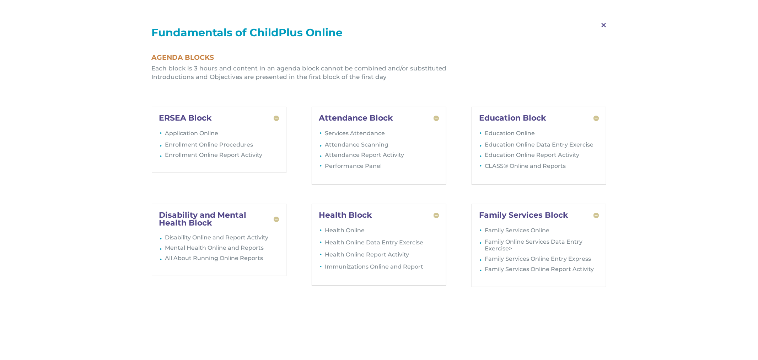
click at [604, 23] on span "M" at bounding box center [603, 25] width 21 height 21
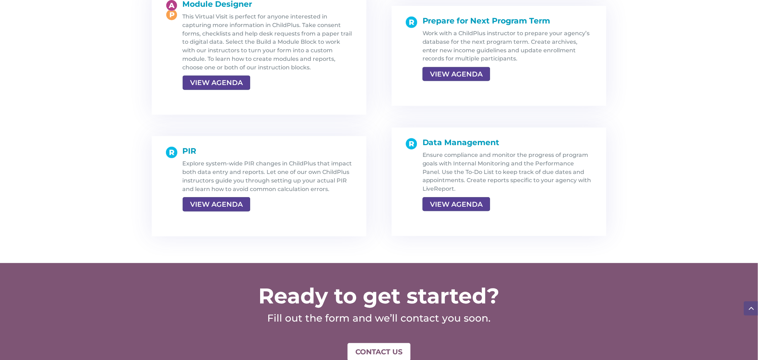
scroll to position [1317, 0]
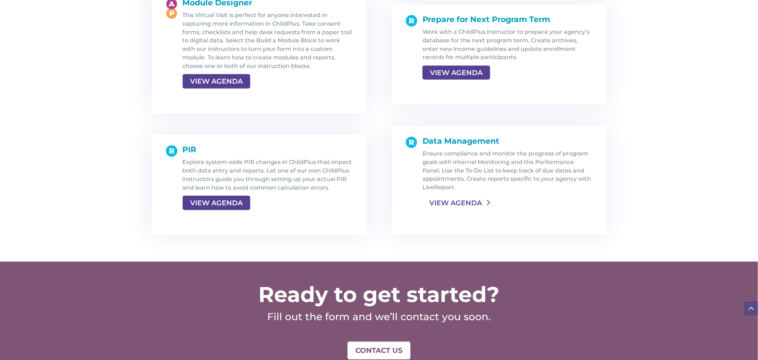
click at [463, 204] on link "VIEW AGENDA" at bounding box center [456, 202] width 66 height 13
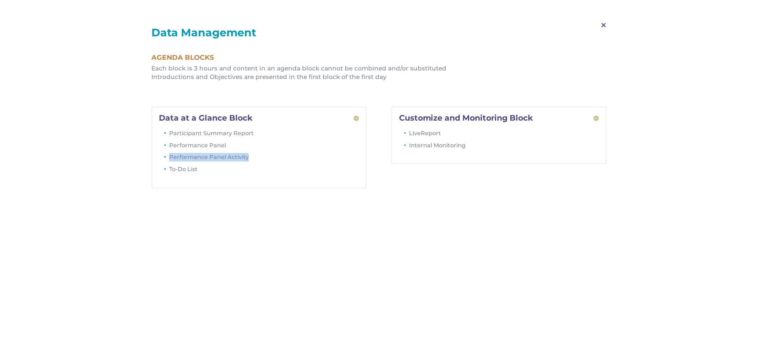
drag, startPoint x: 166, startPoint y: 158, endPoint x: 249, endPoint y: 158, distance: 83.2
click at [249, 158] on li "Performance Panel Activity" at bounding box center [264, 159] width 190 height 12
click at [602, 26] on span "M" at bounding box center [603, 25] width 21 height 21
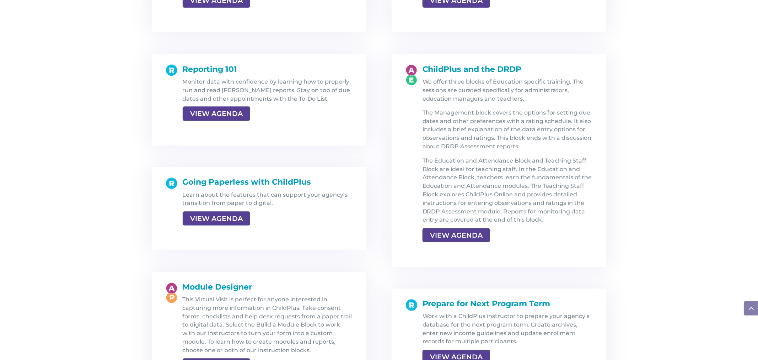
scroll to position [1032, 0]
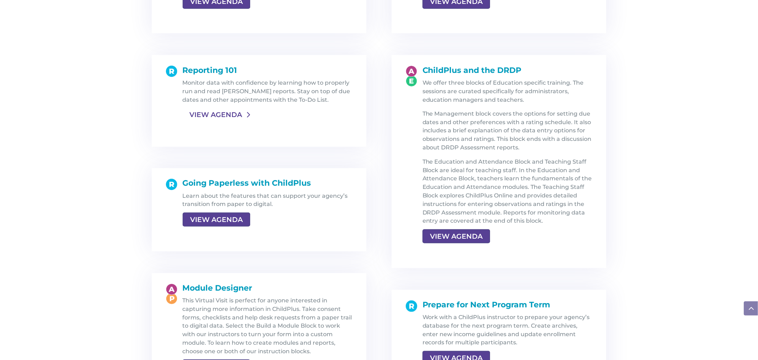
click at [219, 114] on link "VIEW AGENDA" at bounding box center [216, 114] width 66 height 13
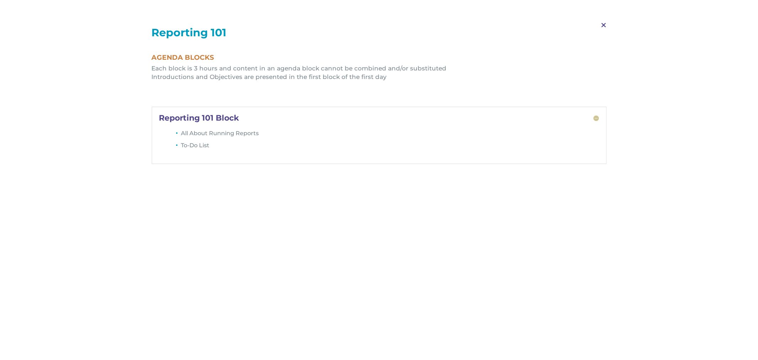
click at [602, 24] on span "M" at bounding box center [603, 25] width 21 height 21
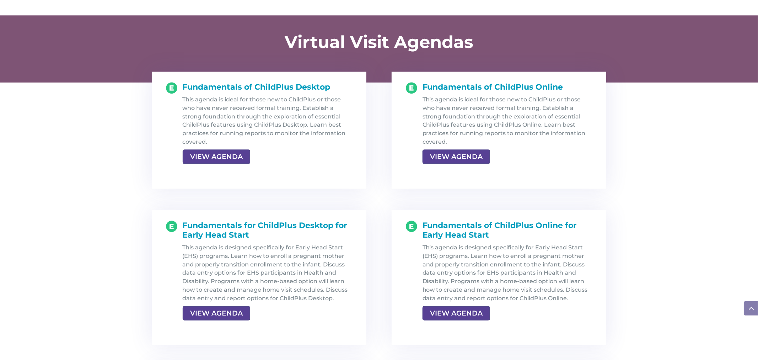
scroll to position [721, 0]
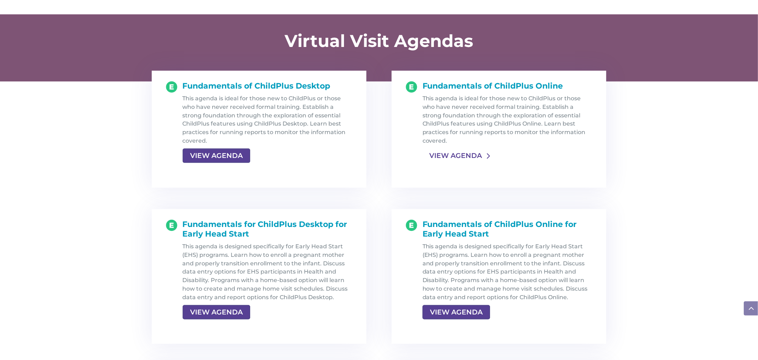
click at [470, 155] on link "VIEW AGENDA" at bounding box center [456, 155] width 66 height 13
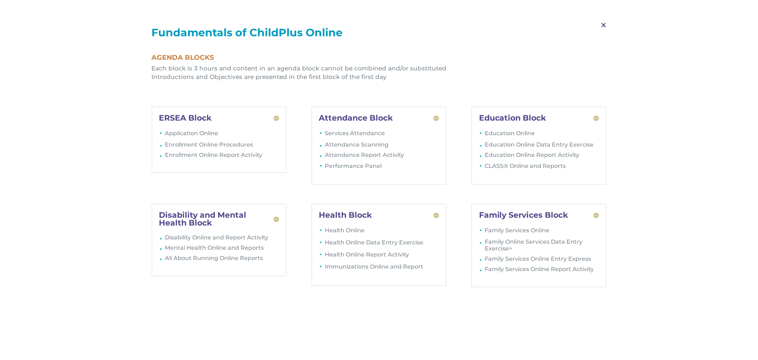
click at [606, 25] on span "M" at bounding box center [603, 25] width 21 height 21
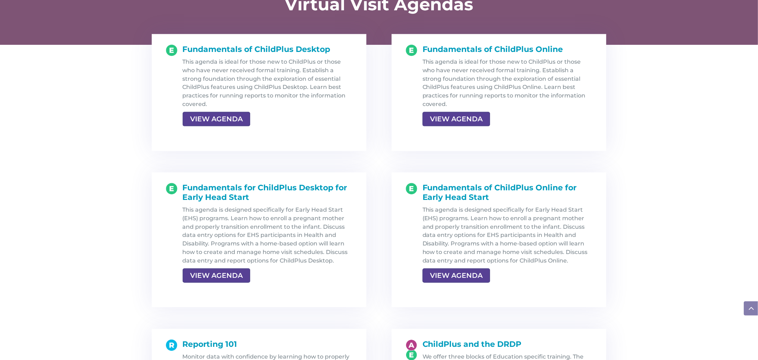
scroll to position [758, 0]
click at [458, 119] on link "VIEW AGENDA" at bounding box center [456, 118] width 66 height 13
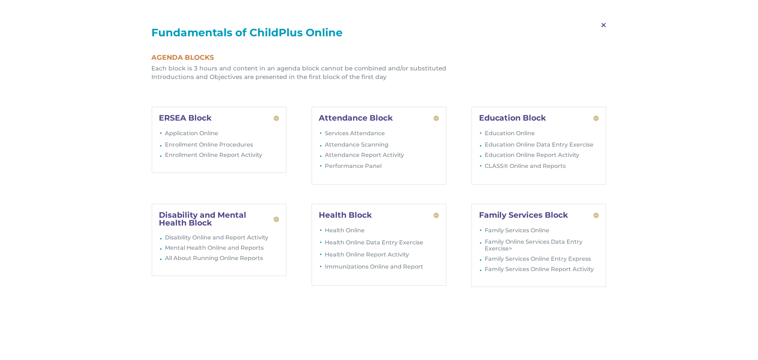
click at [604, 24] on span "M" at bounding box center [603, 25] width 21 height 21
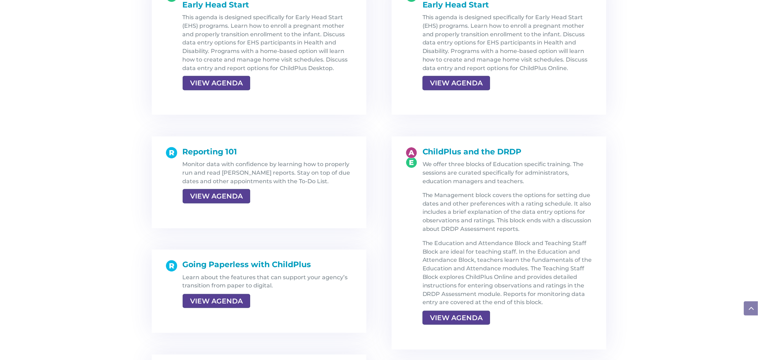
scroll to position [950, 0]
click at [467, 82] on link "VIEW AGENDA" at bounding box center [456, 82] width 66 height 13
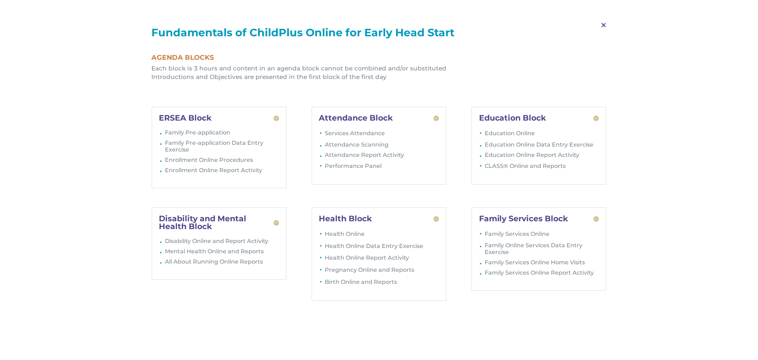
click at [603, 24] on span "M" at bounding box center [603, 25] width 21 height 21
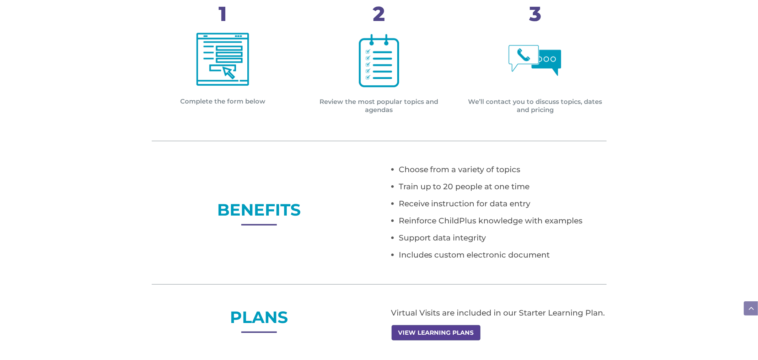
scroll to position [351, 0]
